Goal: Information Seeking & Learning: Understand process/instructions

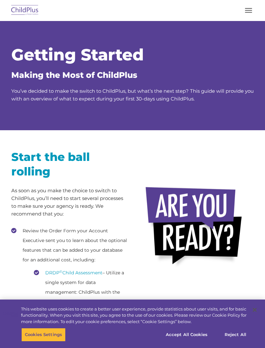
click at [219, 260] on img at bounding box center [195, 227] width 107 height 90
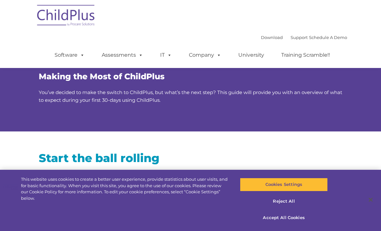
scroll to position [19, 0]
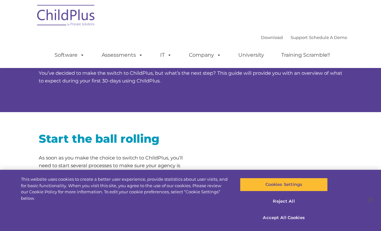
click at [198, 9] on div "Download Support | Schedule A Demo  MENU MENU Software ChildPlus: The original…" at bounding box center [190, 34] width 313 height 68
click at [187, 6] on div "Download Support | Schedule A Demo  MENU MENU Software ChildPlus: The original…" at bounding box center [190, 34] width 313 height 68
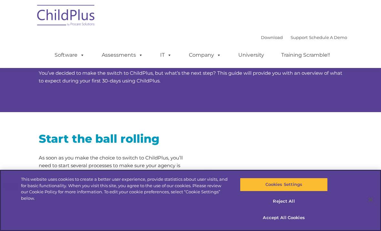
click at [297, 220] on button "Accept All Cookies" at bounding box center [283, 218] width 87 height 14
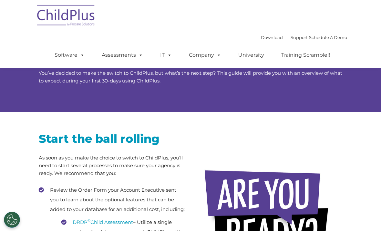
scroll to position [19, 0]
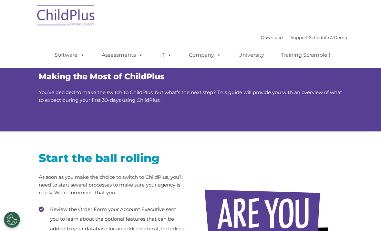
click at [135, 13] on div "Download Support | Schedule A Demo  MENU MENU Software ChildPlus: The original…" at bounding box center [190, 34] width 313 height 68
click at [127, 7] on div "Download Support | Schedule A Demo  MENU MENU Software ChildPlus: The original…" at bounding box center [190, 34] width 313 height 68
